Goal: Information Seeking & Learning: Compare options

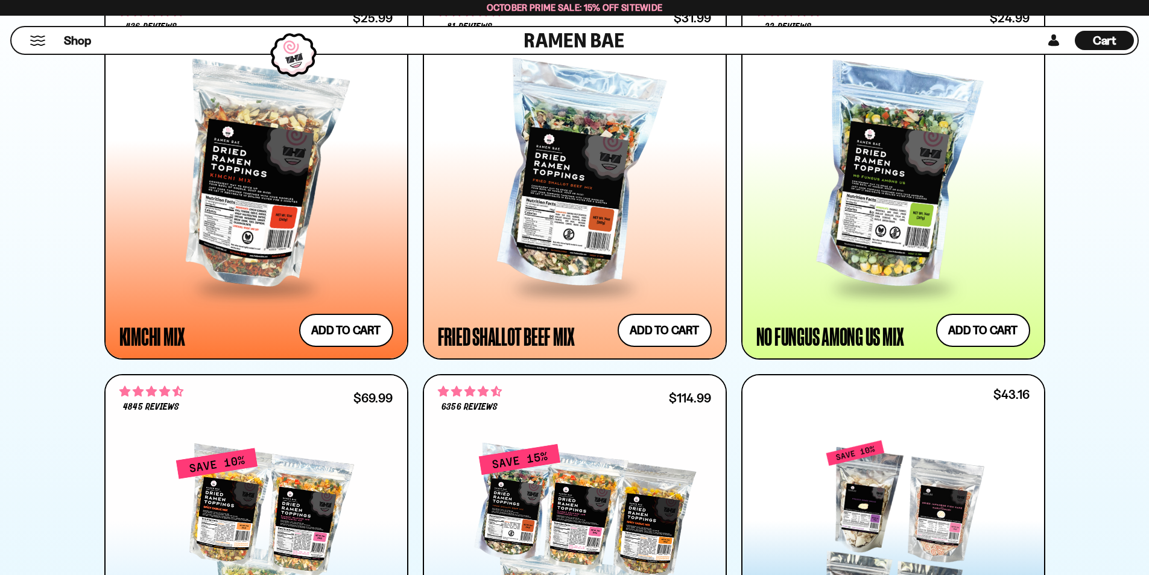
scroll to position [1086, 0]
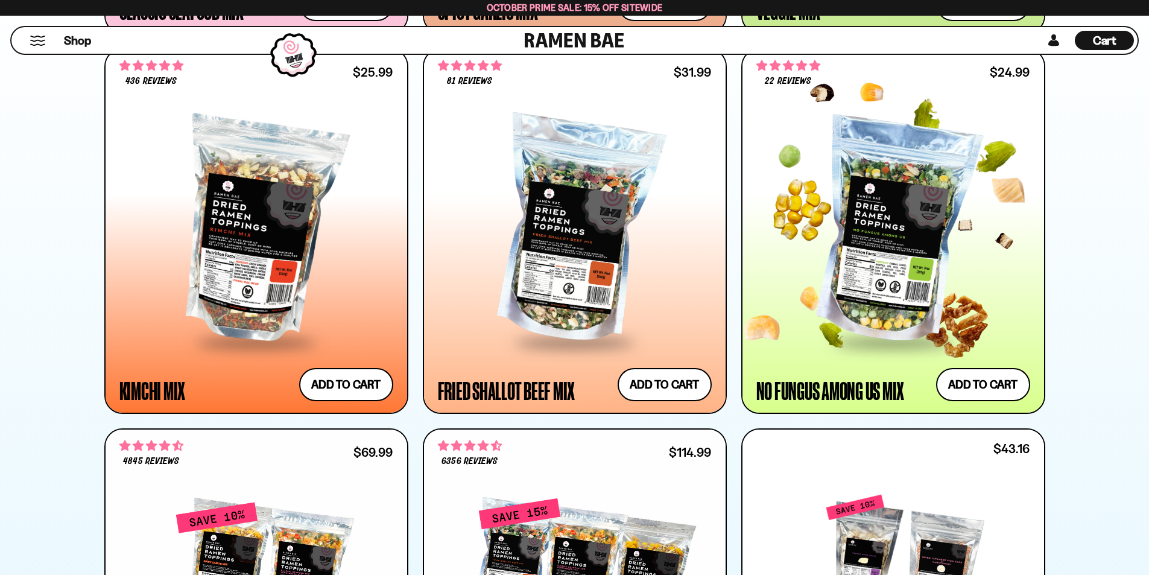
click at [915, 202] on div at bounding box center [894, 231] width 274 height 220
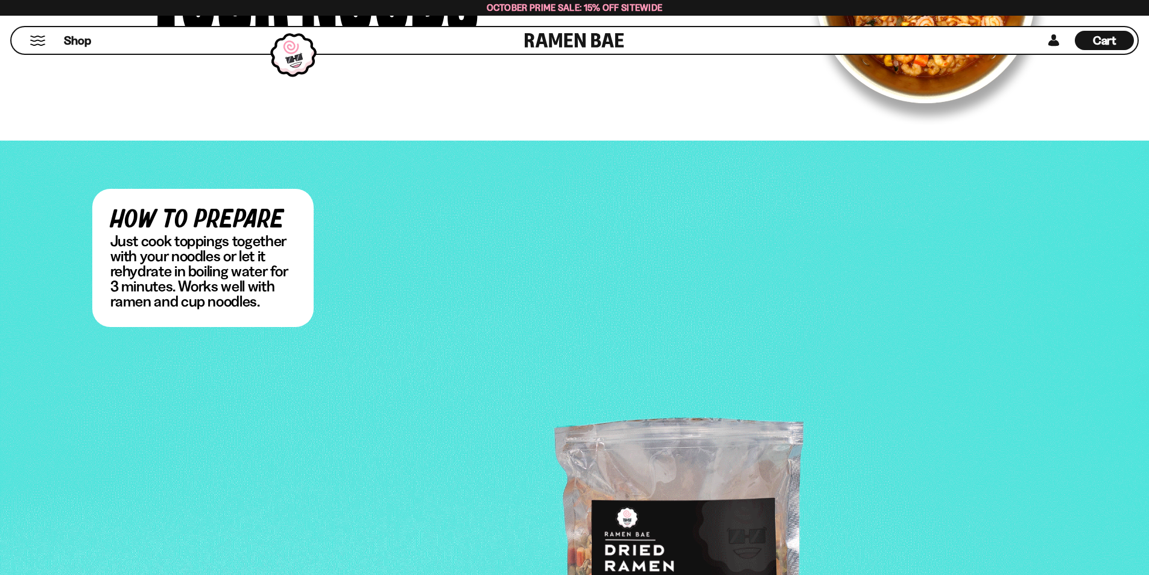
scroll to position [2172, 0]
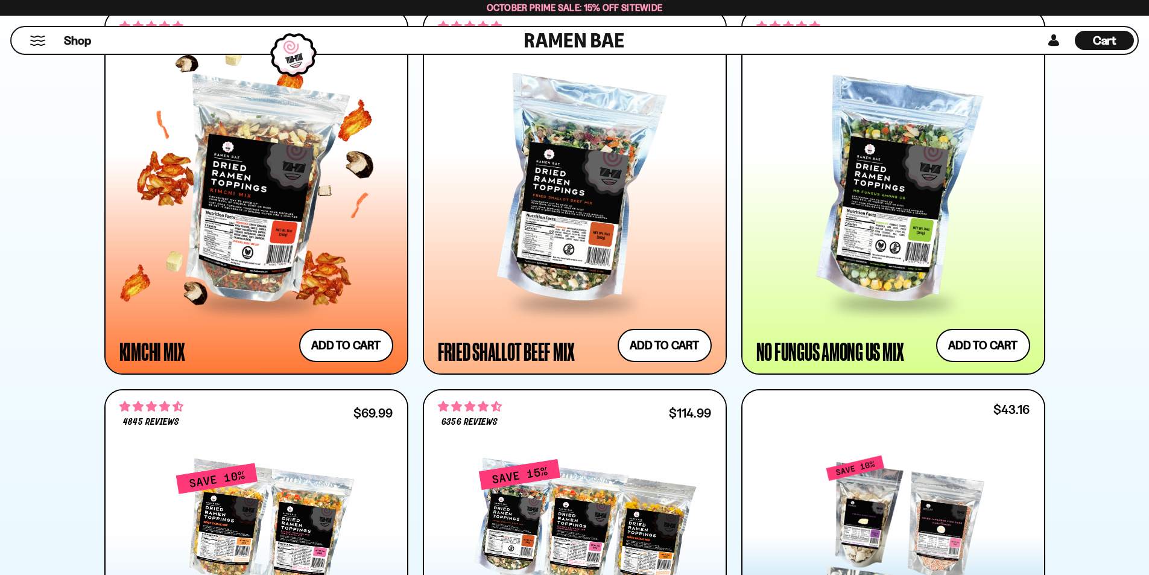
scroll to position [1146, 0]
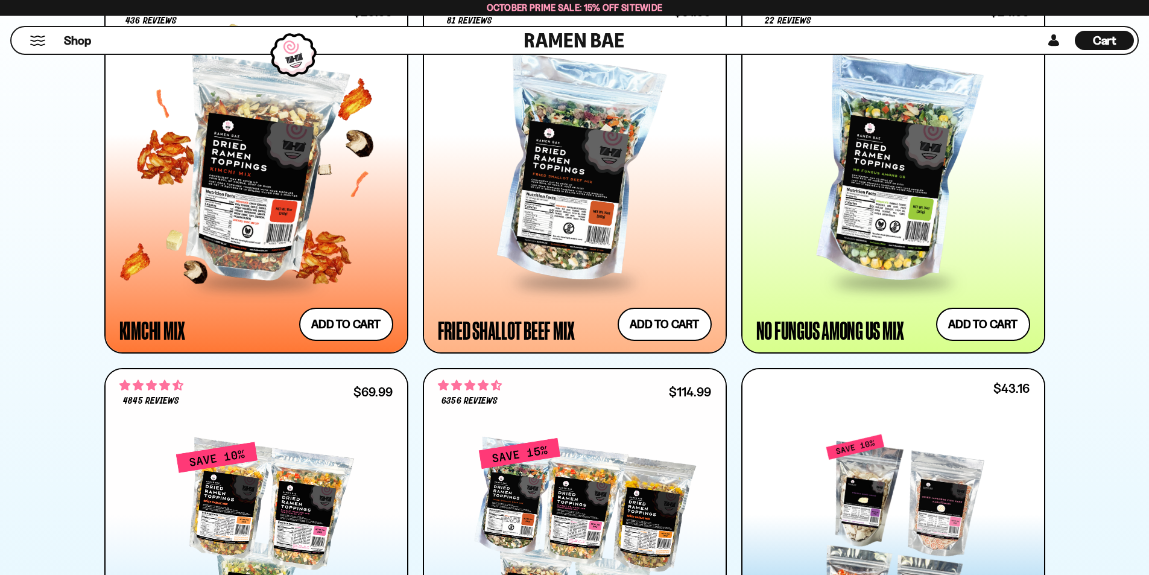
click at [248, 171] on div at bounding box center [256, 171] width 274 height 220
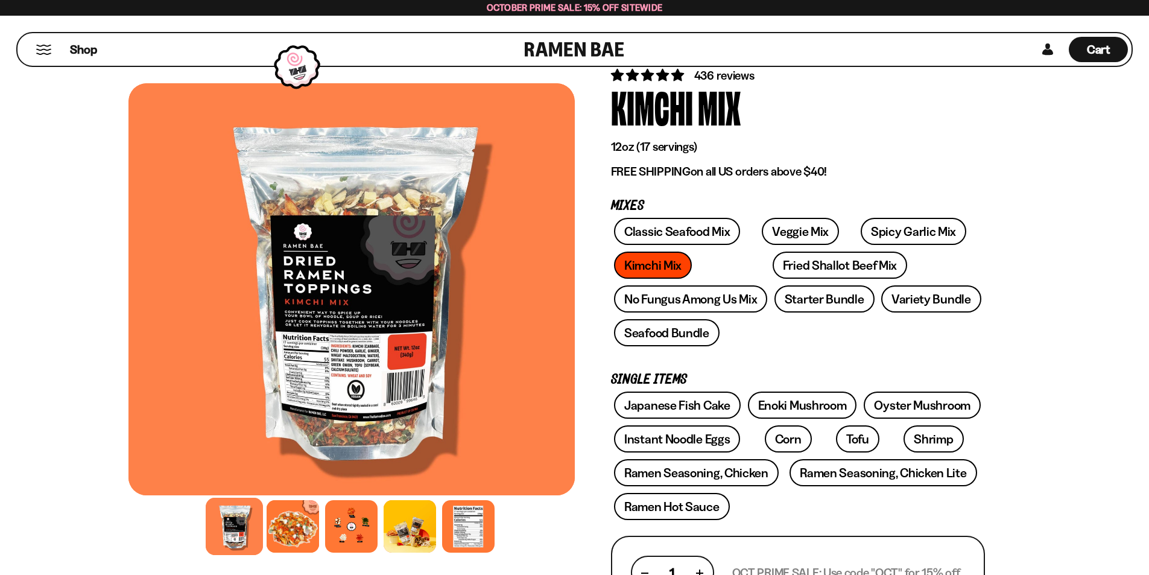
scroll to position [60, 0]
click at [679, 227] on link "Classic Seafood Mix" at bounding box center [677, 231] width 126 height 27
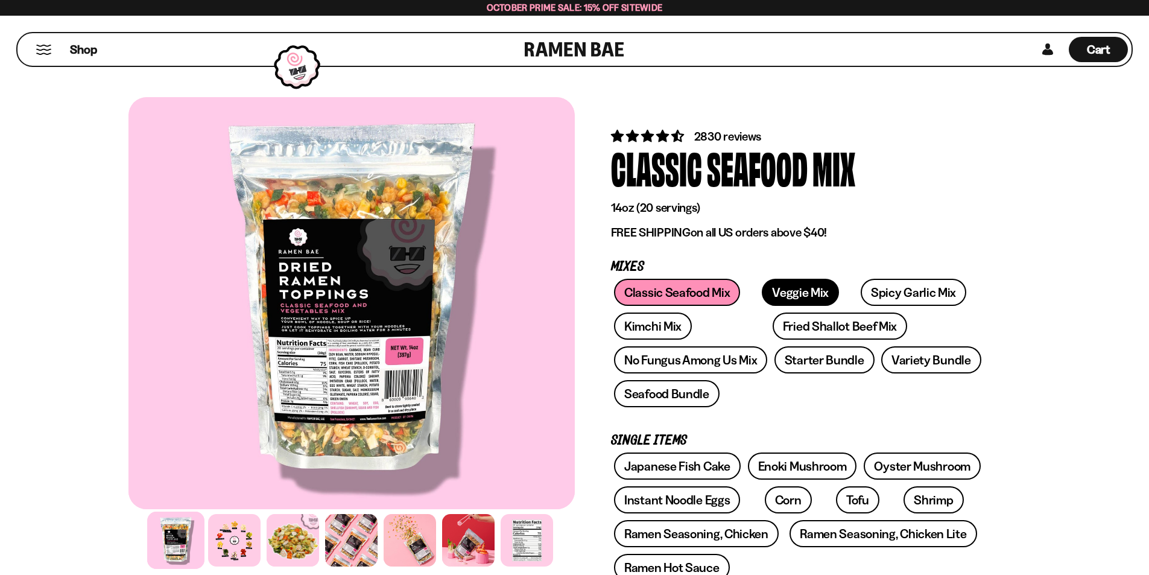
click at [766, 288] on link "Veggie Mix" at bounding box center [800, 292] width 77 height 27
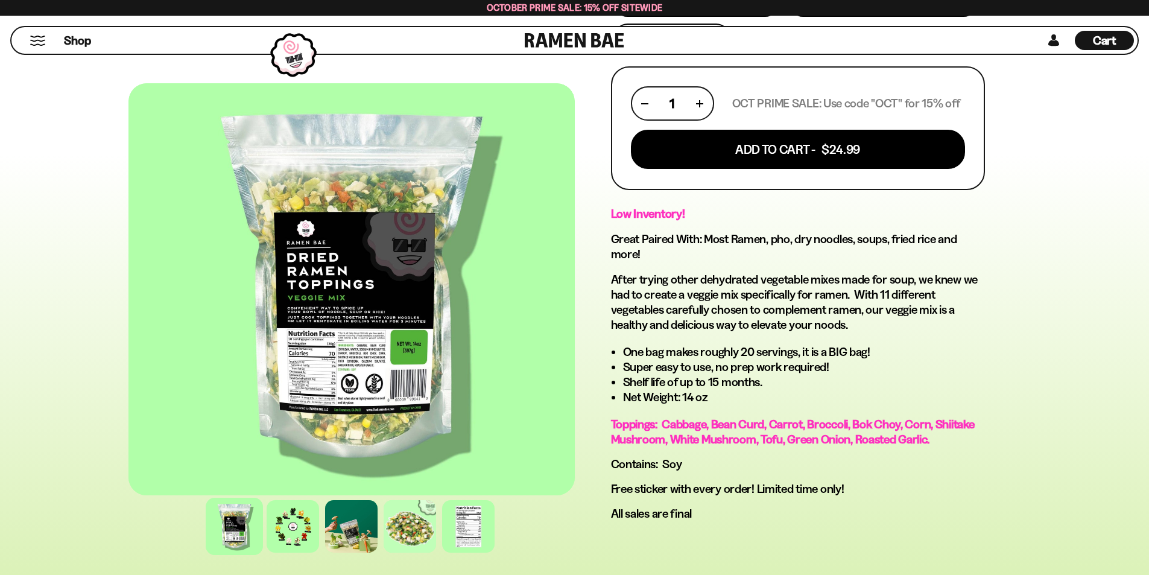
scroll to position [543, 0]
